Goal: Check status

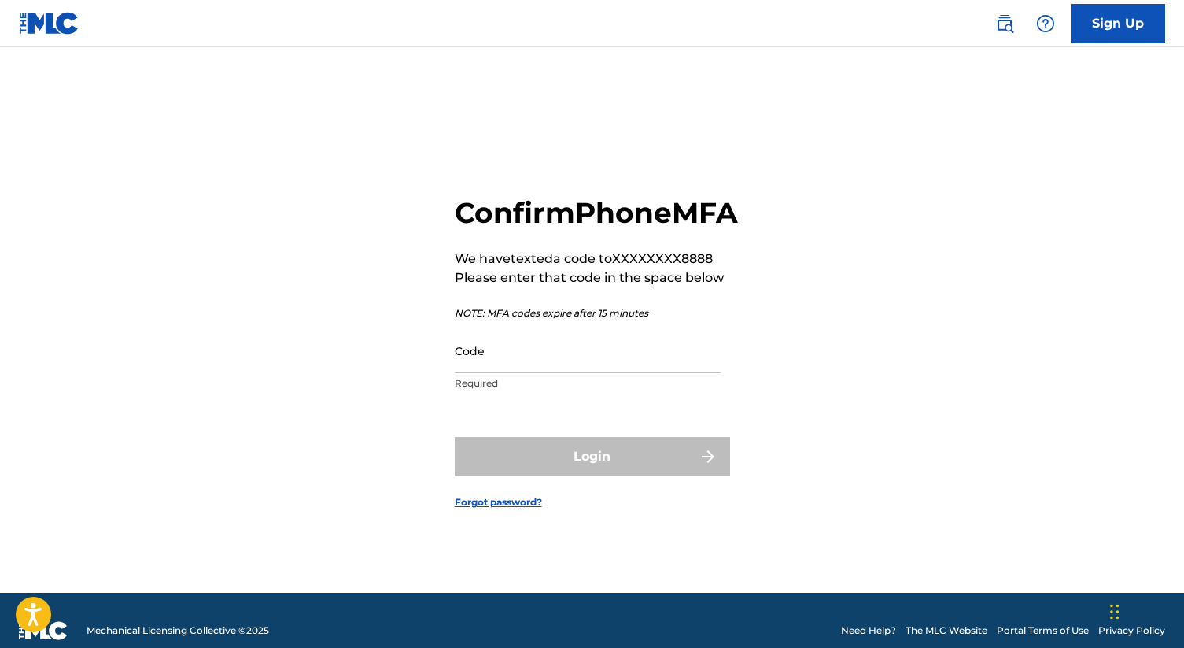
click at [611, 351] on input "Code" at bounding box center [588, 350] width 266 height 45
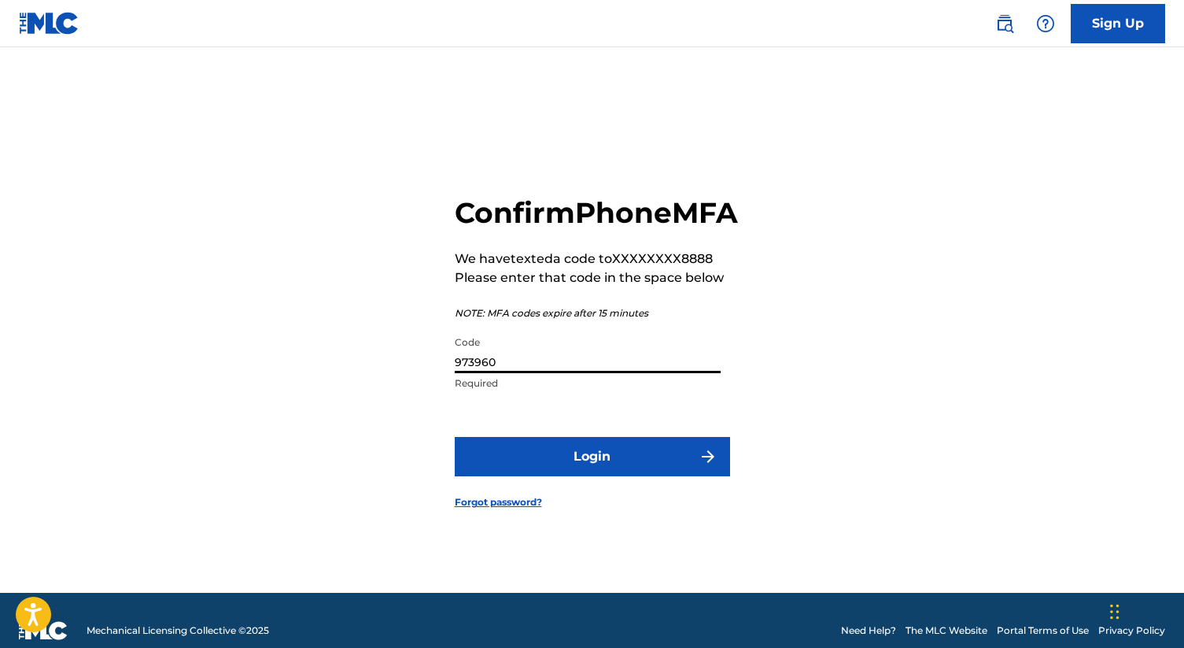
type input "973960"
click at [563, 476] on button "Login" at bounding box center [592, 456] width 275 height 39
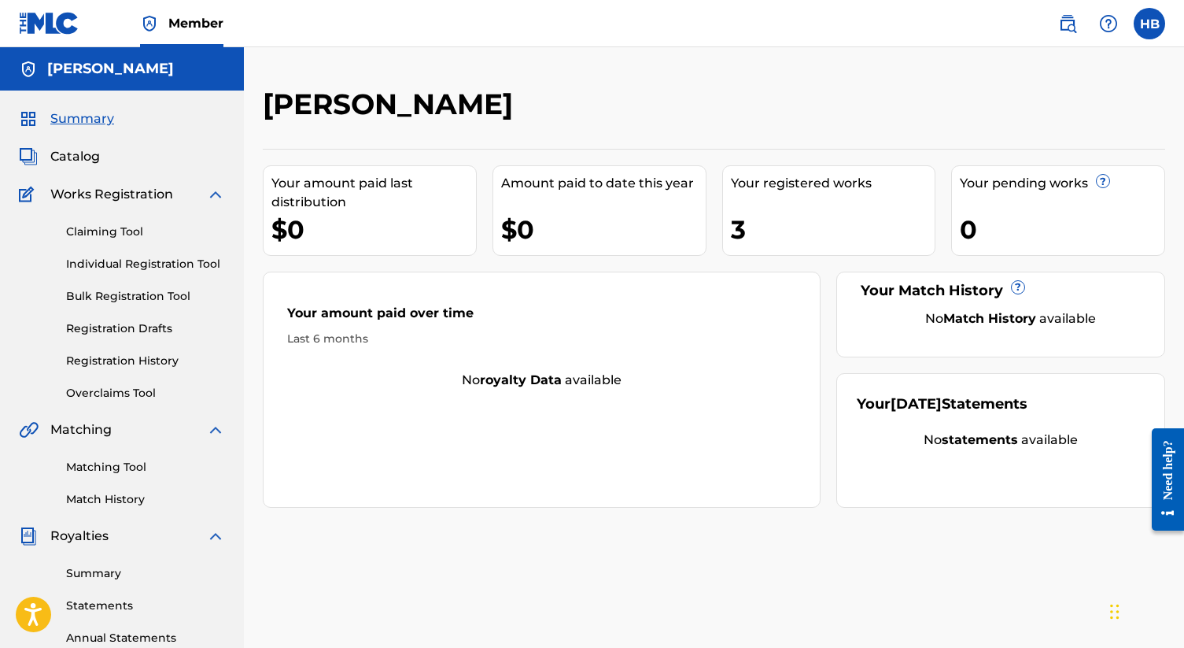
click at [847, 199] on div "Your registered works 3" at bounding box center [829, 210] width 214 height 90
click at [822, 186] on div "Your registered works" at bounding box center [833, 183] width 205 height 19
click at [94, 165] on span "Catalog" at bounding box center [75, 156] width 50 height 19
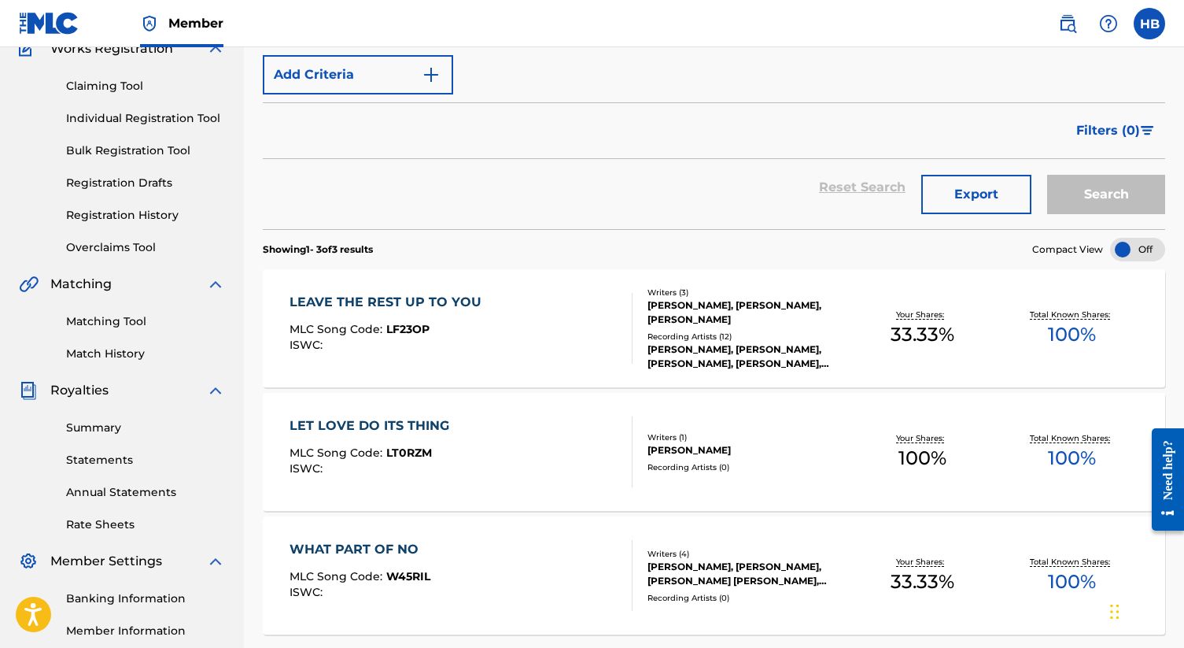
scroll to position [154, 0]
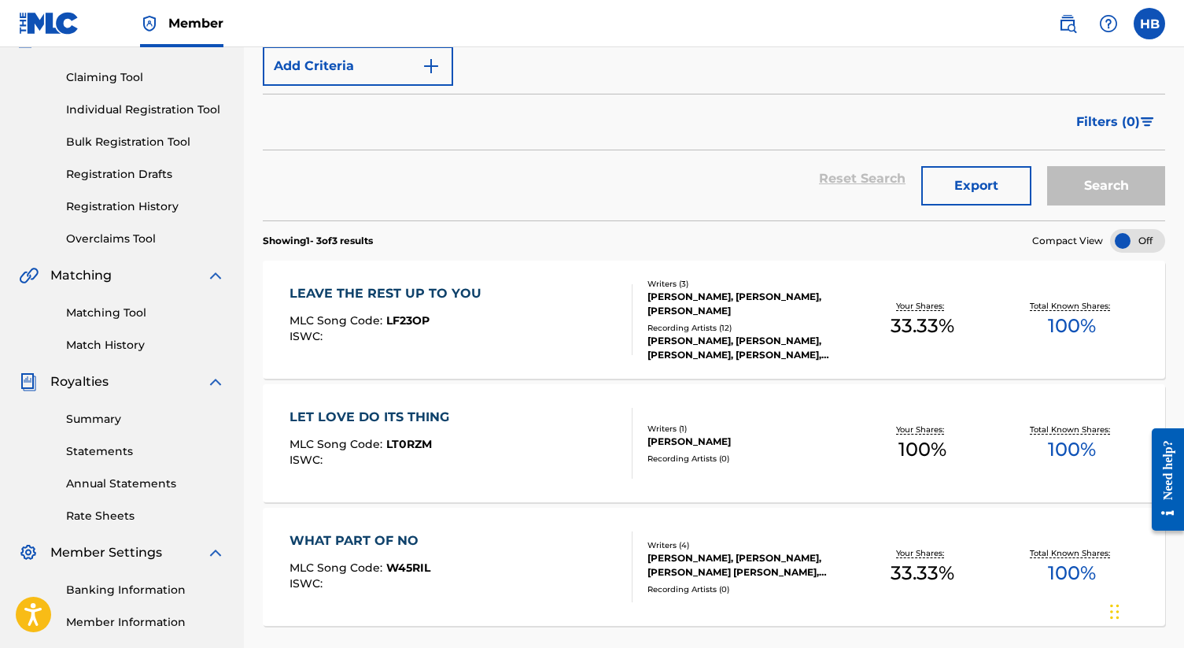
click at [115, 423] on link "Summary" at bounding box center [145, 419] width 159 height 17
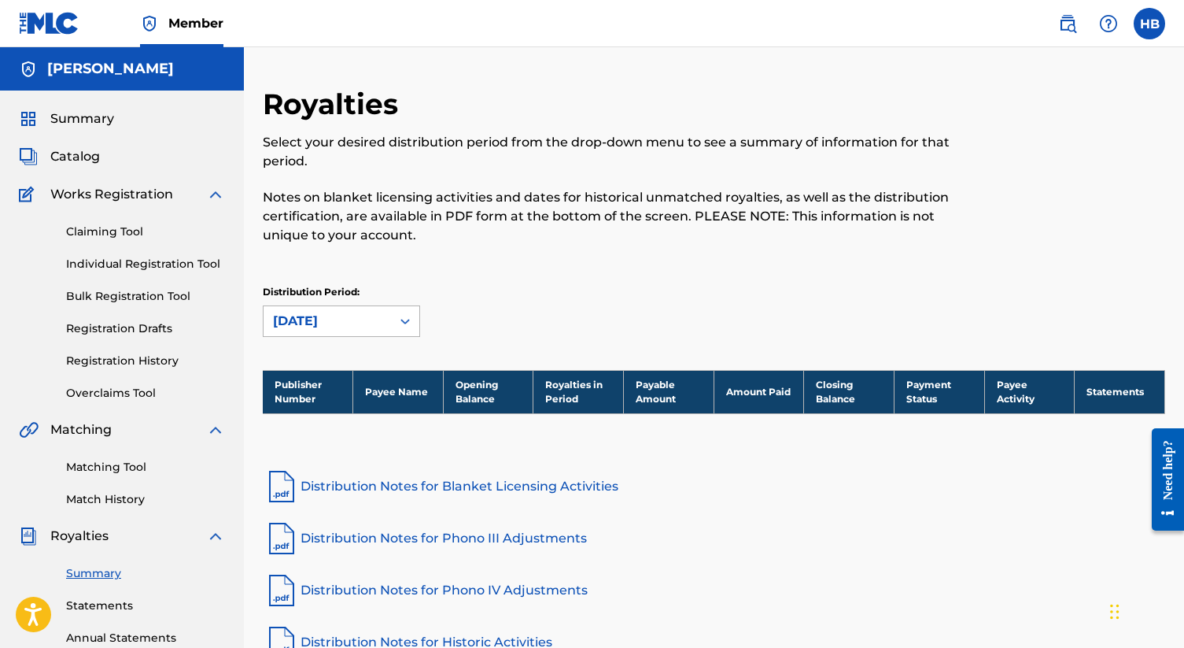
click at [381, 332] on div "[DATE]" at bounding box center [327, 321] width 127 height 30
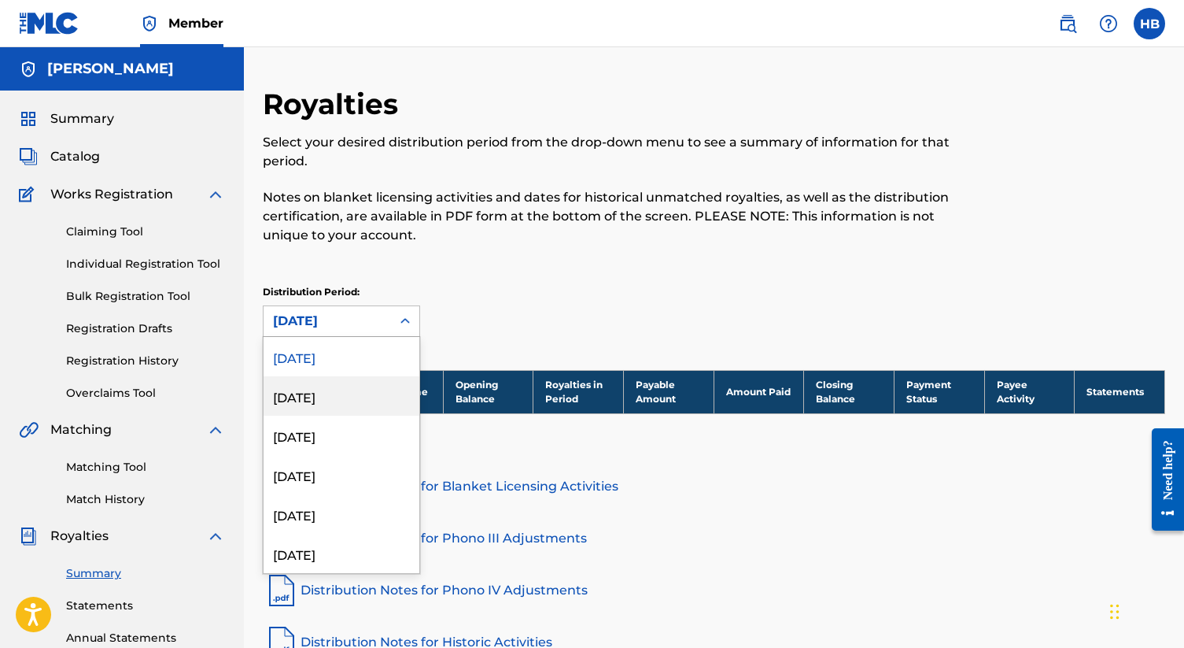
click at [342, 398] on div "[DATE]" at bounding box center [342, 395] width 156 height 39
